Goal: Navigation & Orientation: Find specific page/section

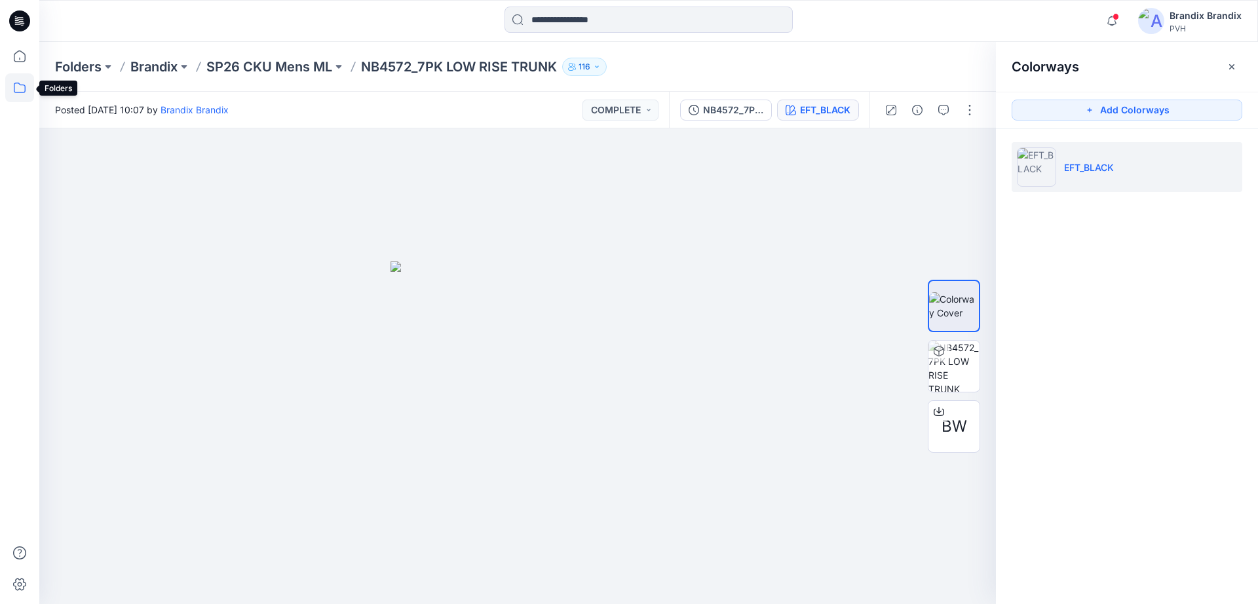
click at [24, 88] on icon at bounding box center [19, 87] width 29 height 29
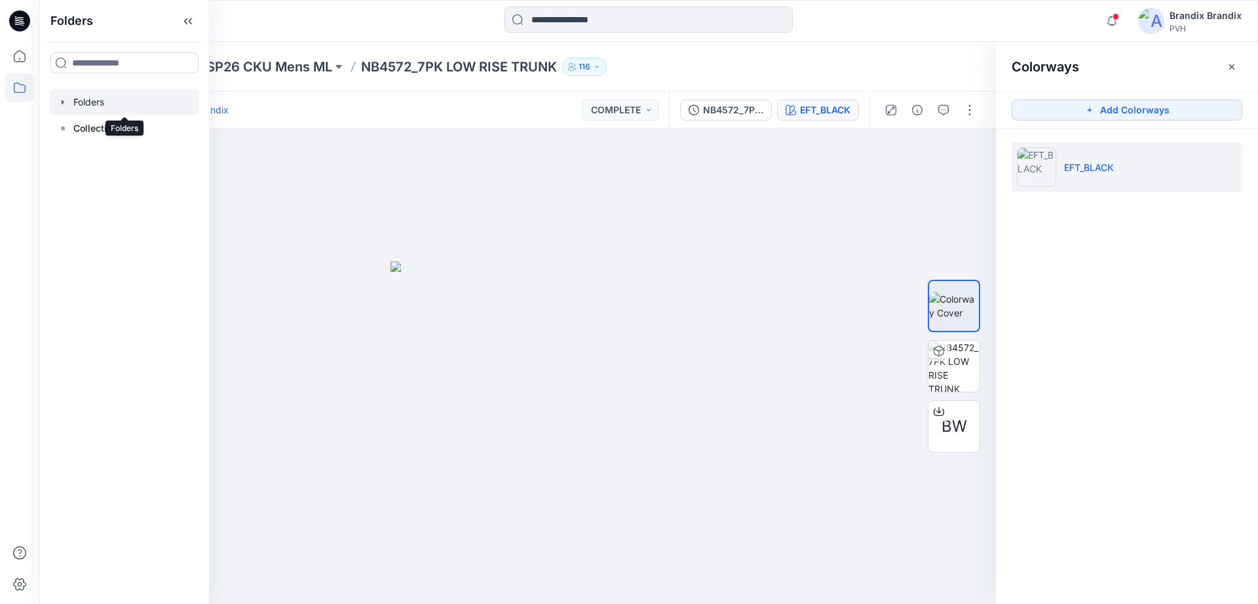
click at [88, 100] on div at bounding box center [124, 102] width 149 height 26
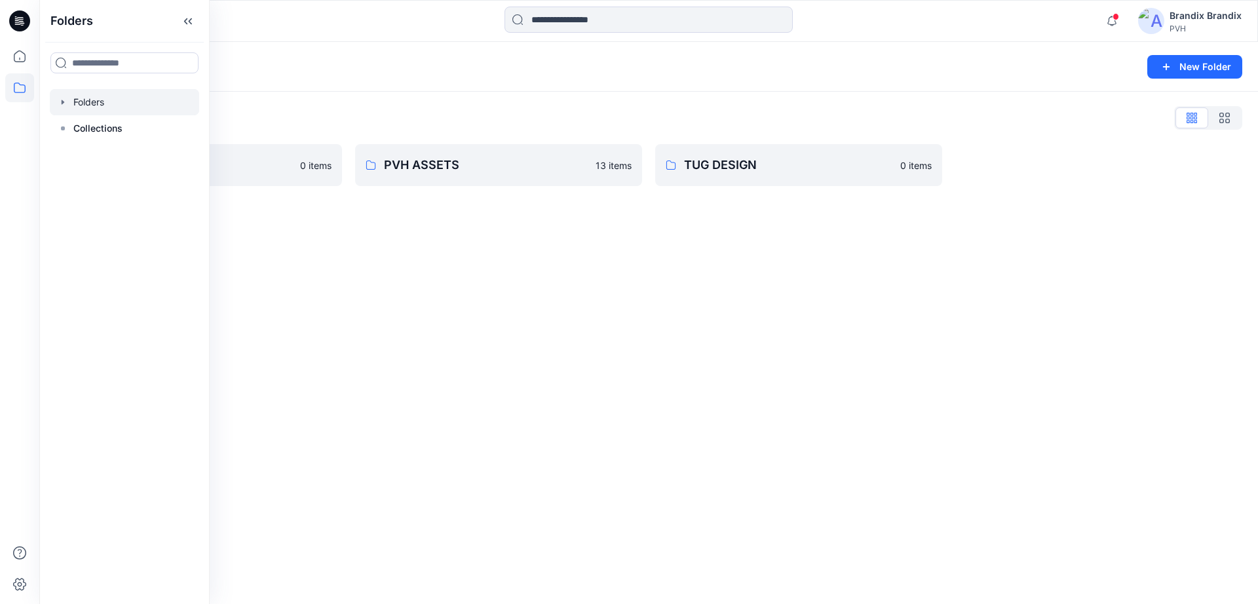
click at [329, 119] on div "Folders List" at bounding box center [648, 117] width 1187 height 21
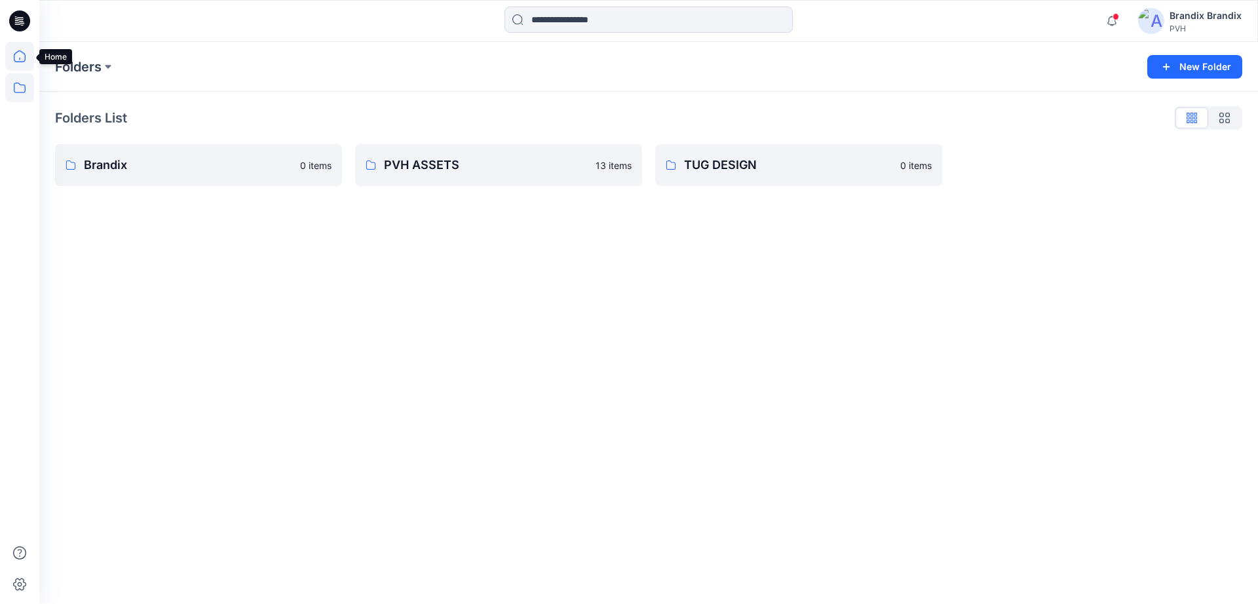
click at [10, 53] on icon at bounding box center [19, 56] width 29 height 29
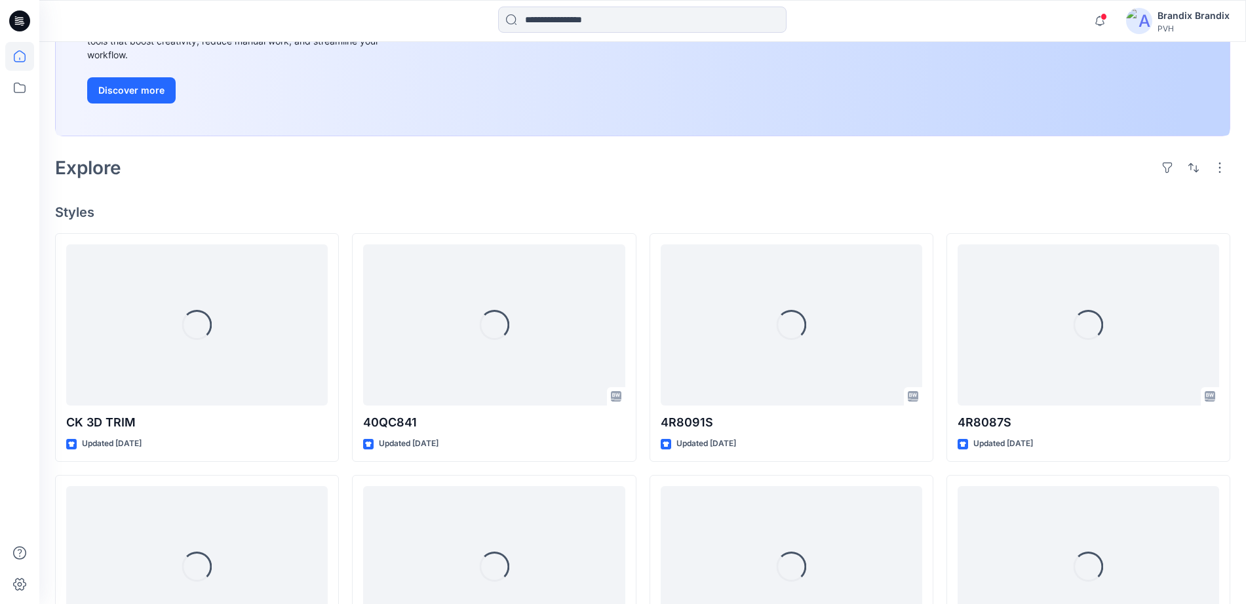
scroll to position [246, 0]
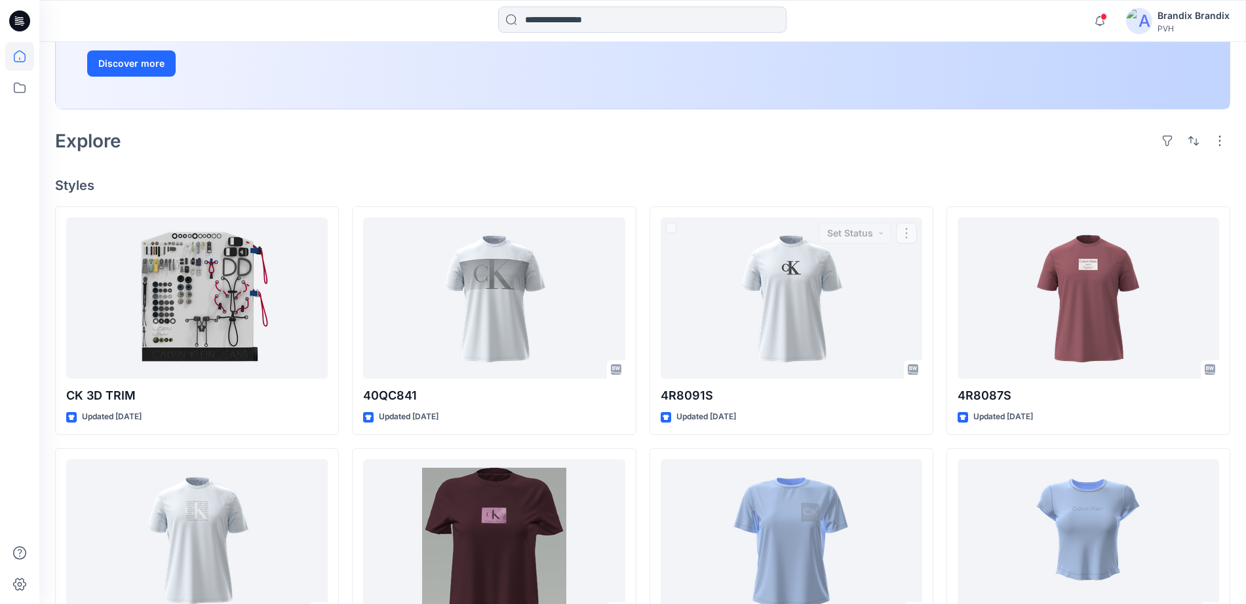
drag, startPoint x: 646, startPoint y: 224, endPoint x: 658, endPoint y: 197, distance: 29.9
click at [657, 200] on div "Welcome back, Brandix New New Unleash Creativity, Speed Up Development Explore …" at bounding box center [642, 388] width 1206 height 1185
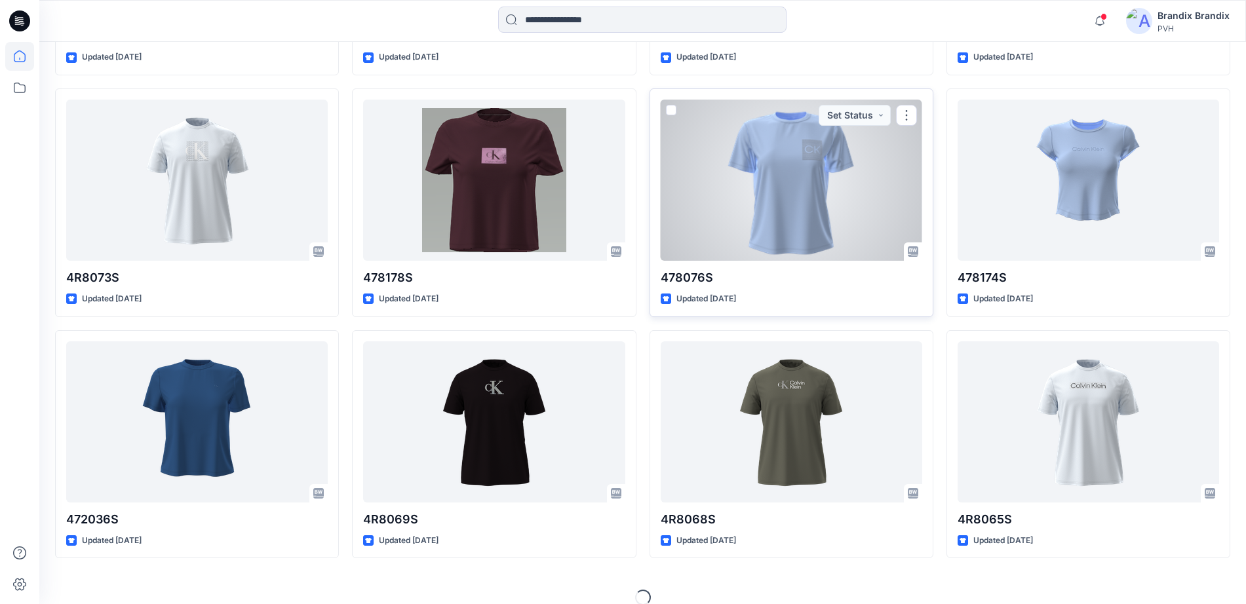
scroll to position [622, 0]
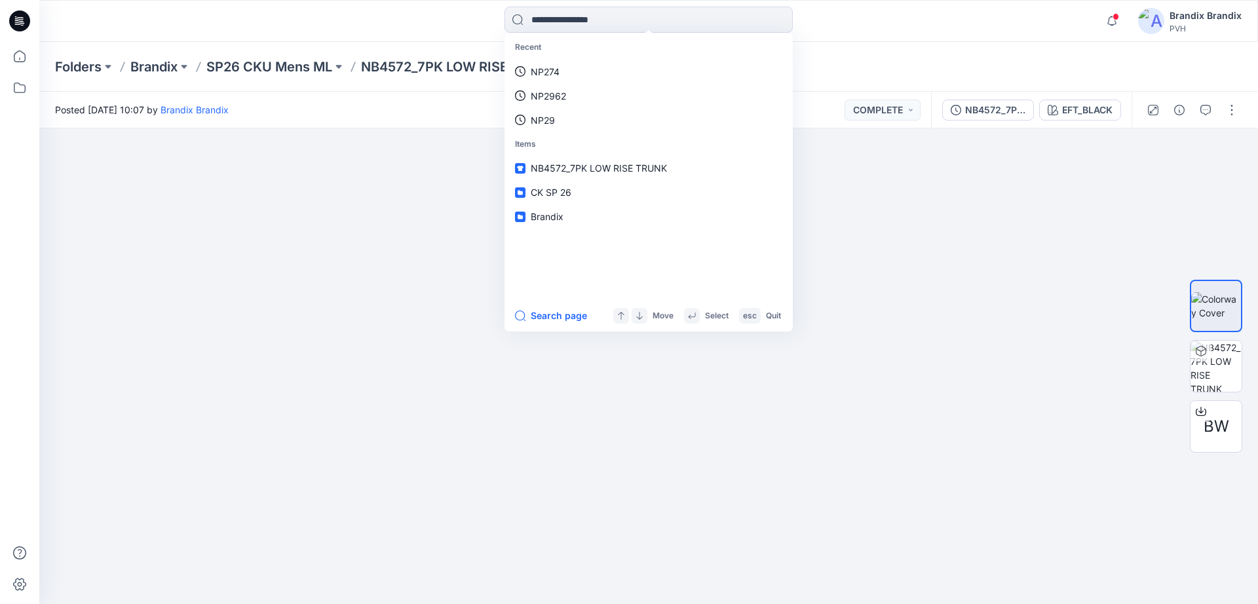
click at [380, 117] on div "Posted [DATE] 10:07 by [PERSON_NAME] COMPLETE" at bounding box center [485, 110] width 892 height 36
